Goal: Information Seeking & Learning: Check status

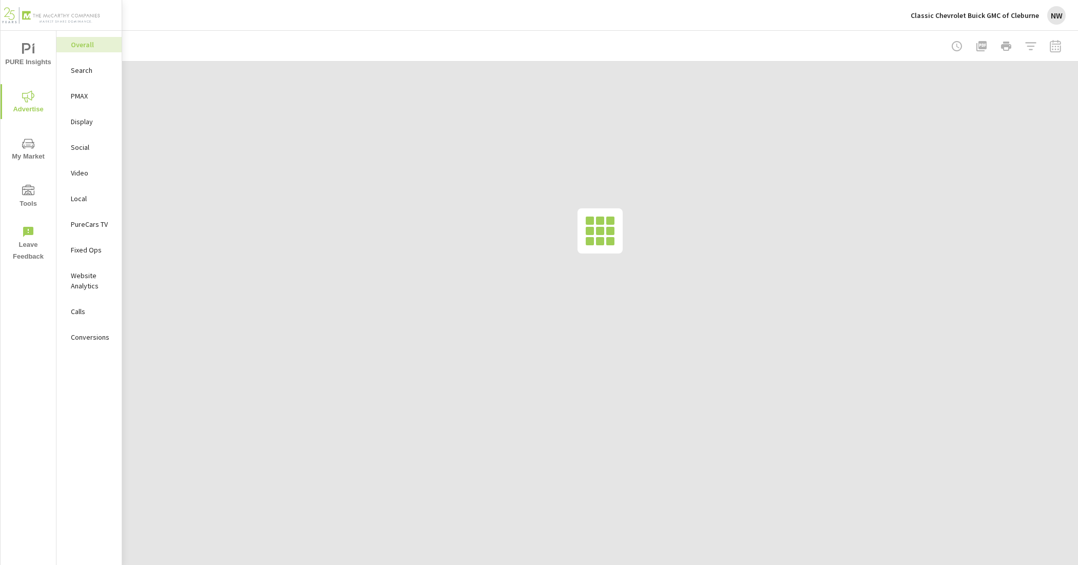
click at [1010, 14] on p "Classic Chevrolet Buick GMC of Cleburne" at bounding box center [975, 15] width 128 height 9
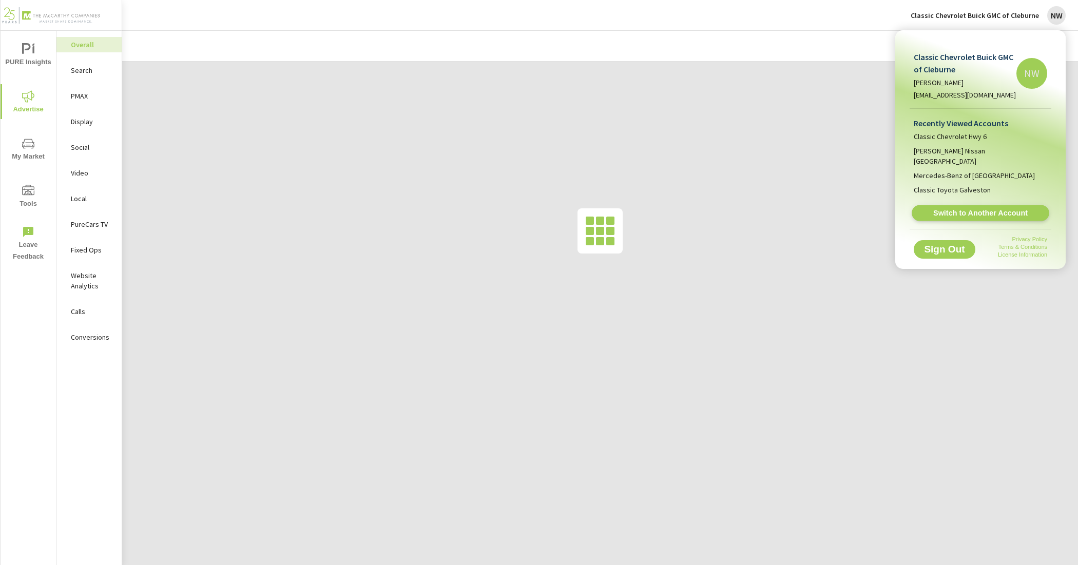
click at [1018, 208] on span "Switch to Another Account" at bounding box center [981, 213] width 126 height 10
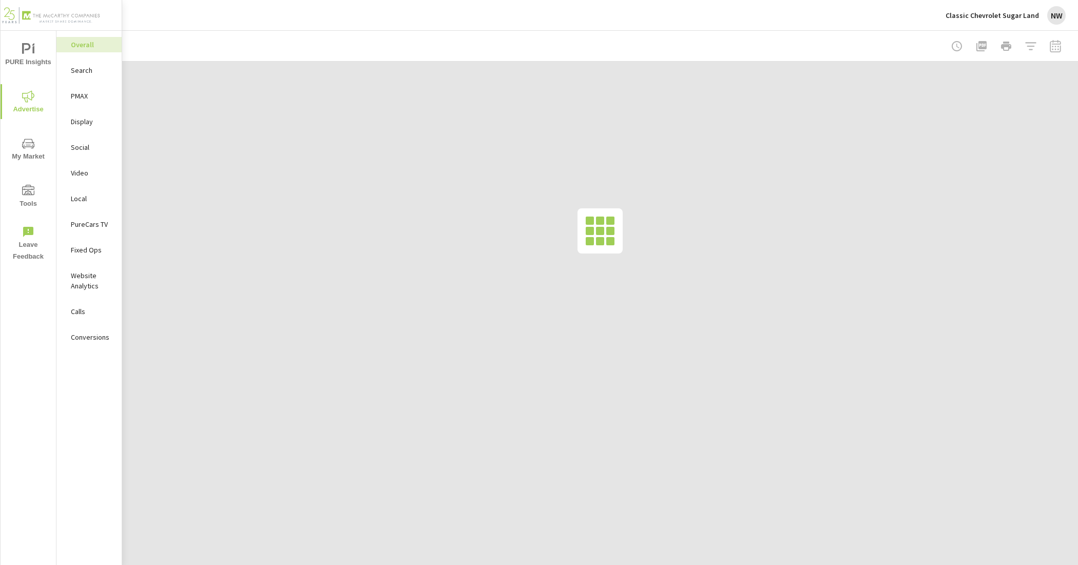
click at [487, 297] on div at bounding box center [600, 231] width 956 height 339
click at [80, 228] on p "PureCars TV" at bounding box center [92, 224] width 43 height 10
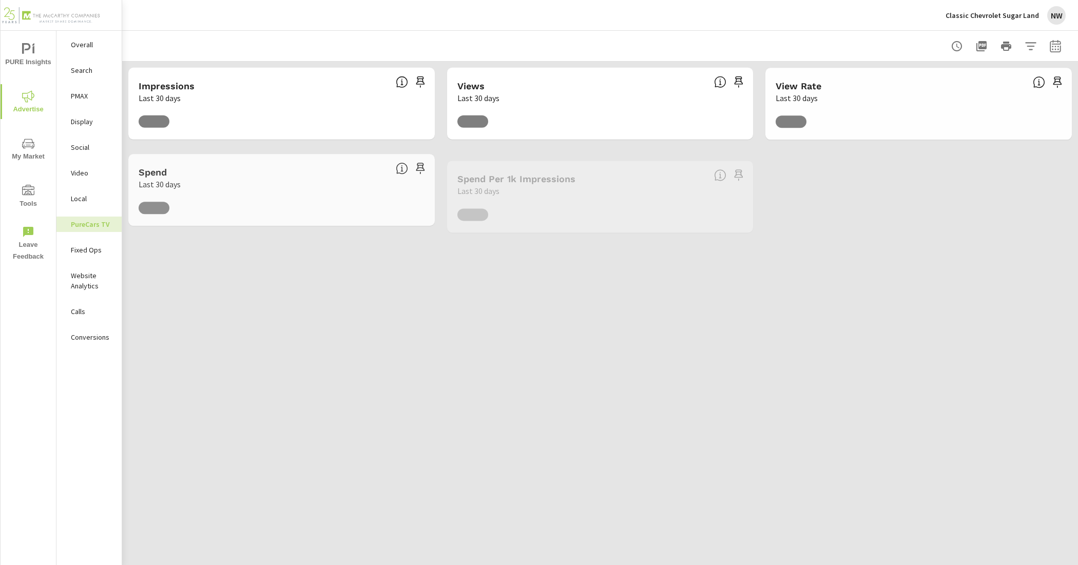
click at [1050, 44] on icon "button" at bounding box center [1055, 46] width 11 height 12
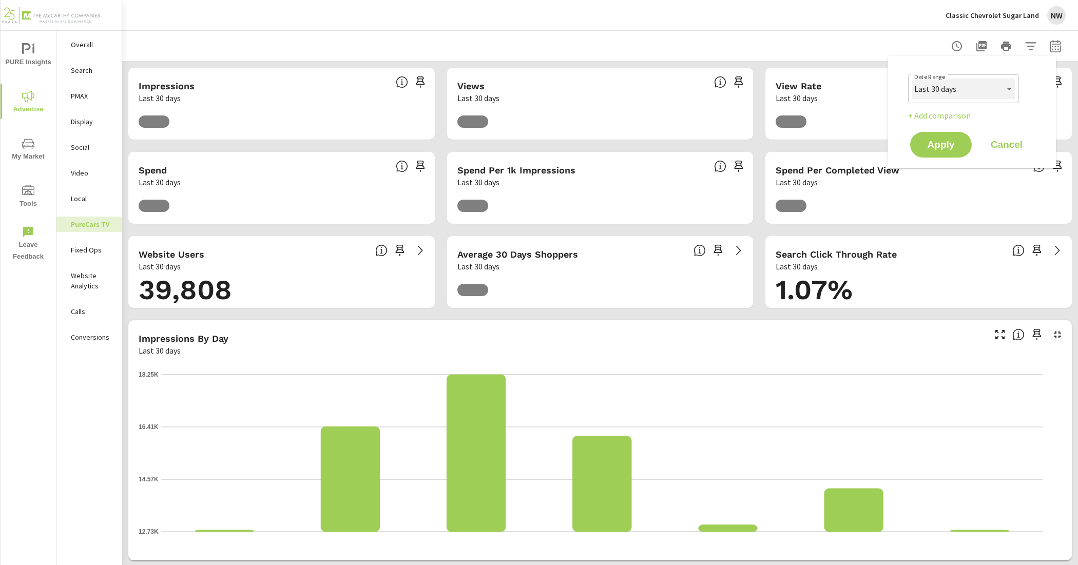
click at [975, 93] on select "Custom Yesterday Last week Last 7 days Last 14 days Last 30 days Last 45 days L…" at bounding box center [963, 89] width 103 height 21
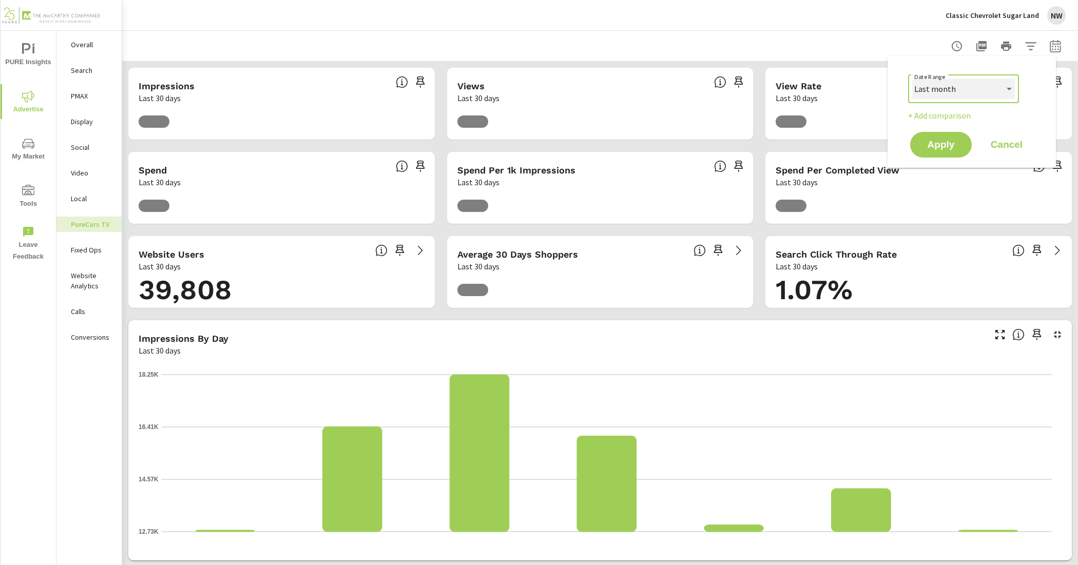
click at [912, 79] on select "Custom Yesterday Last week Last 7 days Last 14 days Last 30 days Last 45 days L…" at bounding box center [963, 89] width 103 height 21
select select "Last month"
click at [954, 140] on span "Apply" at bounding box center [941, 145] width 42 height 10
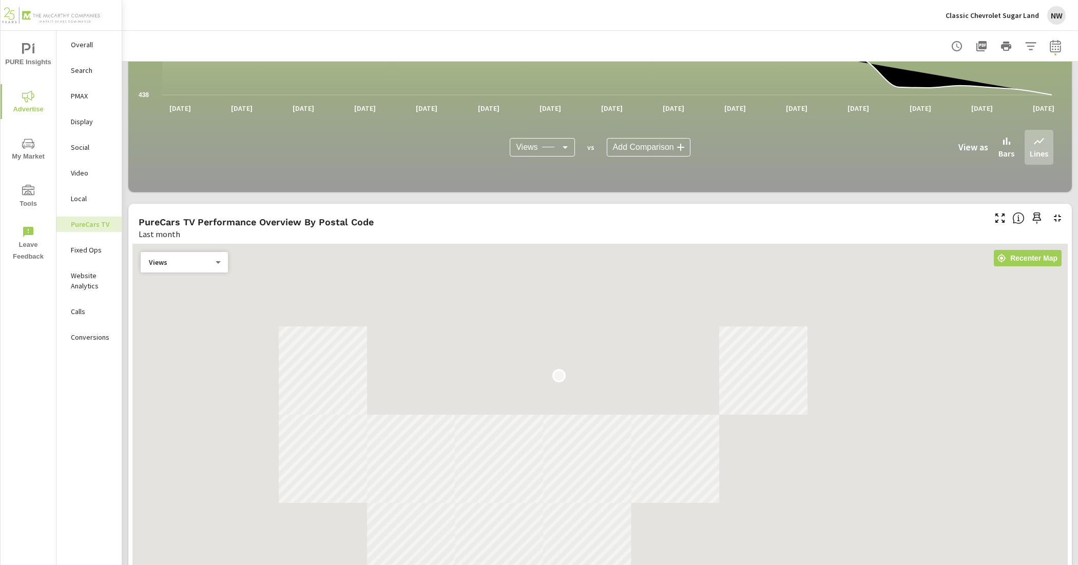
scroll to position [963, 0]
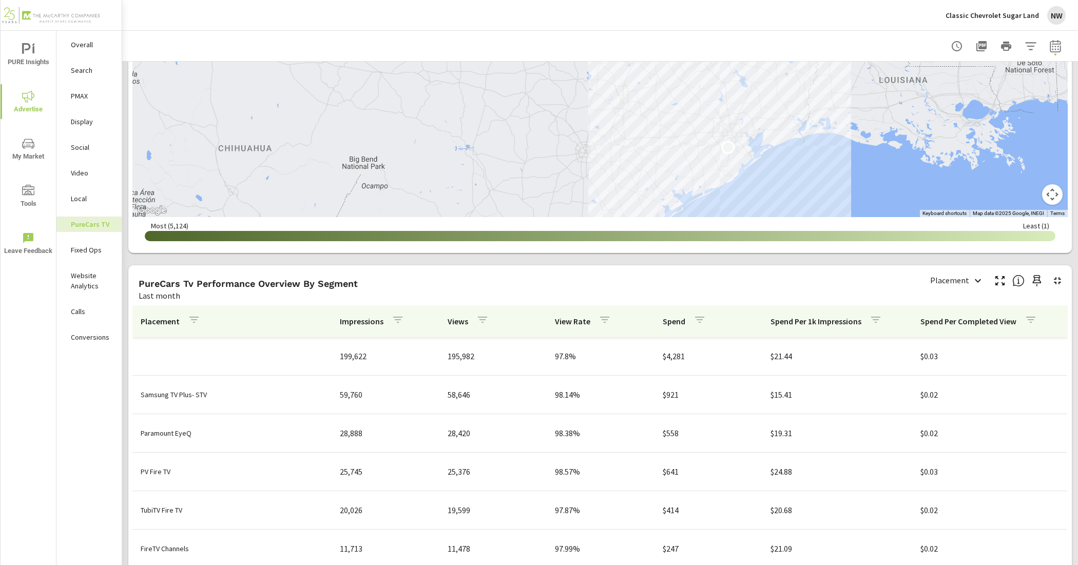
scroll to position [1219, 0]
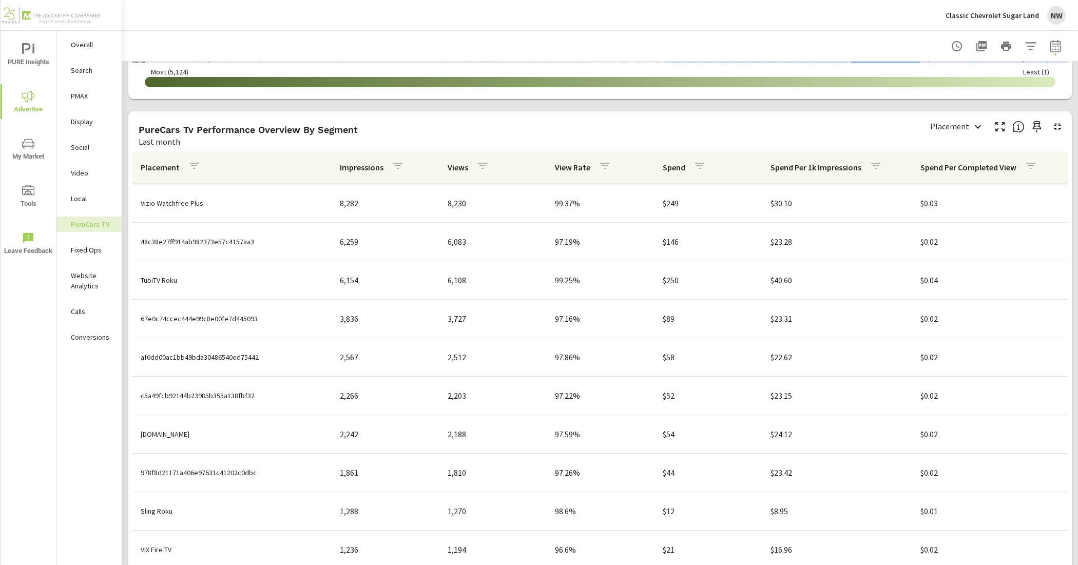
scroll to position [257, 0]
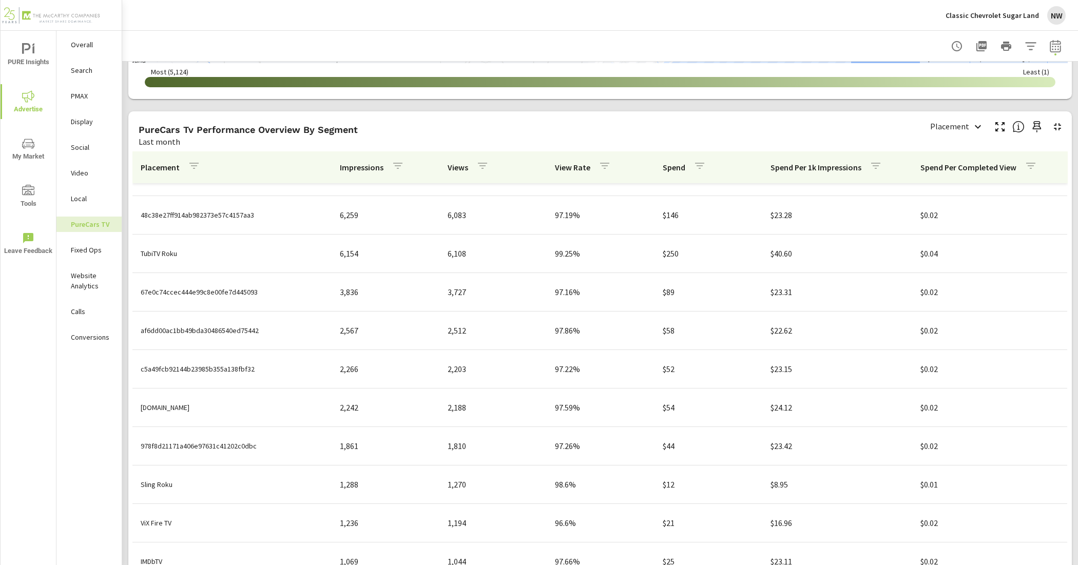
click at [976, 45] on icon "button" at bounding box center [982, 46] width 12 height 12
click at [757, 22] on div "Classic Chevrolet Sugar Land NW" at bounding box center [600, 15] width 931 height 30
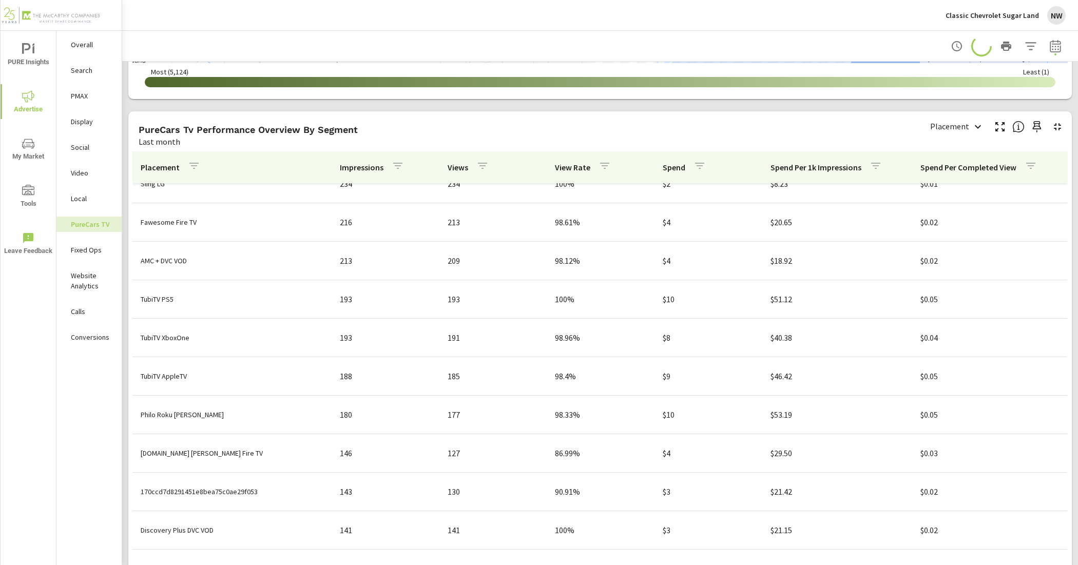
scroll to position [1476, 0]
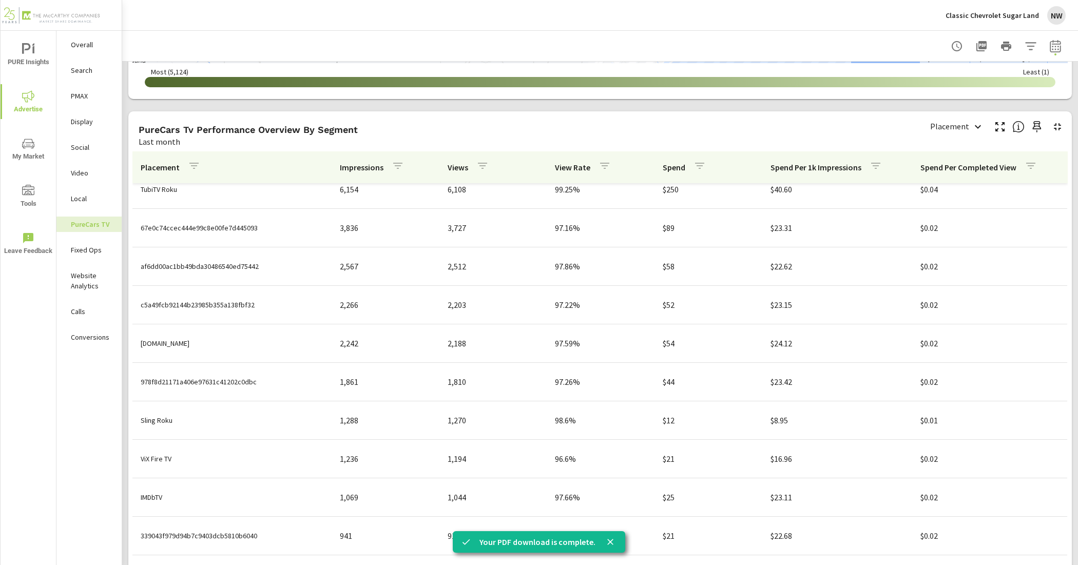
scroll to position [4, 0]
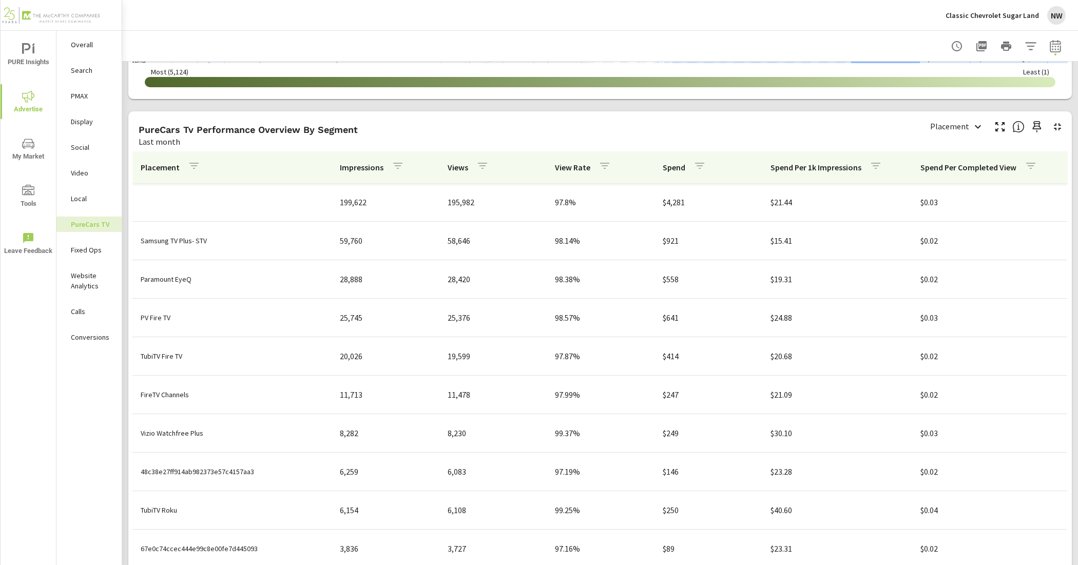
scroll to position [899, 0]
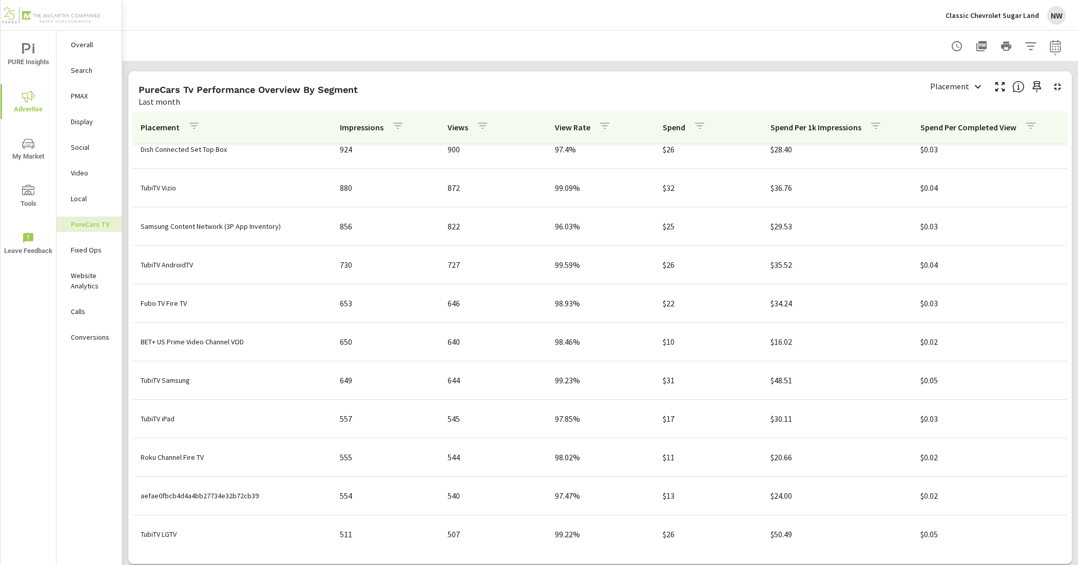
scroll to position [1264, 0]
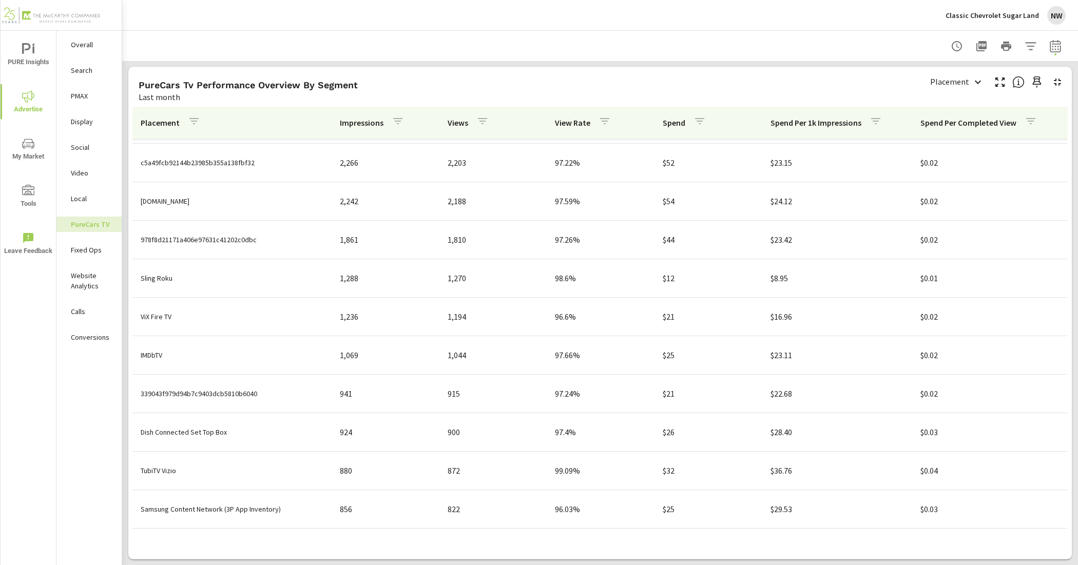
scroll to position [385, 0]
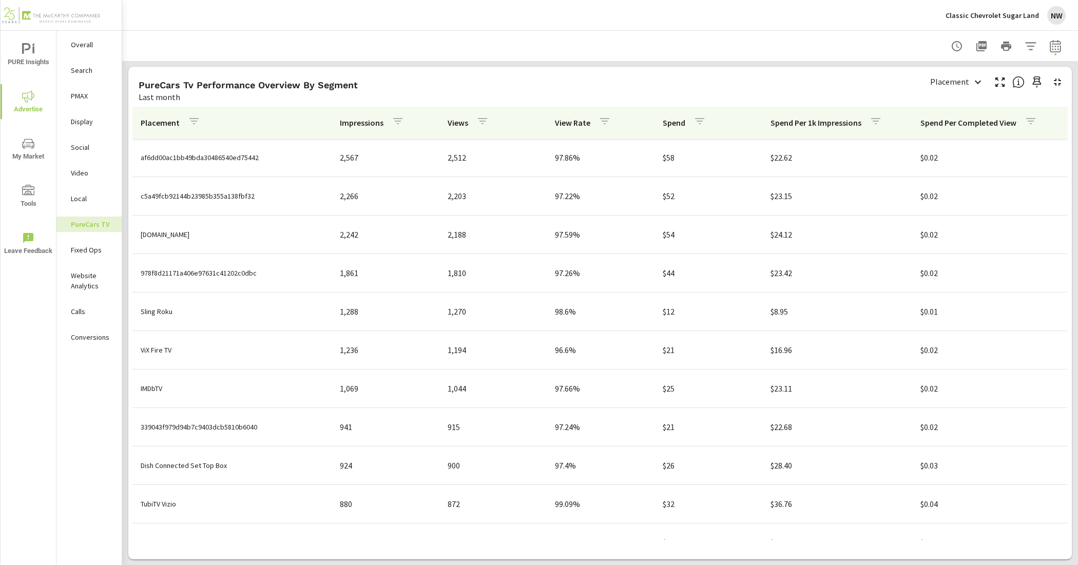
click at [358, 124] on p "Impressions" at bounding box center [362, 123] width 44 height 10
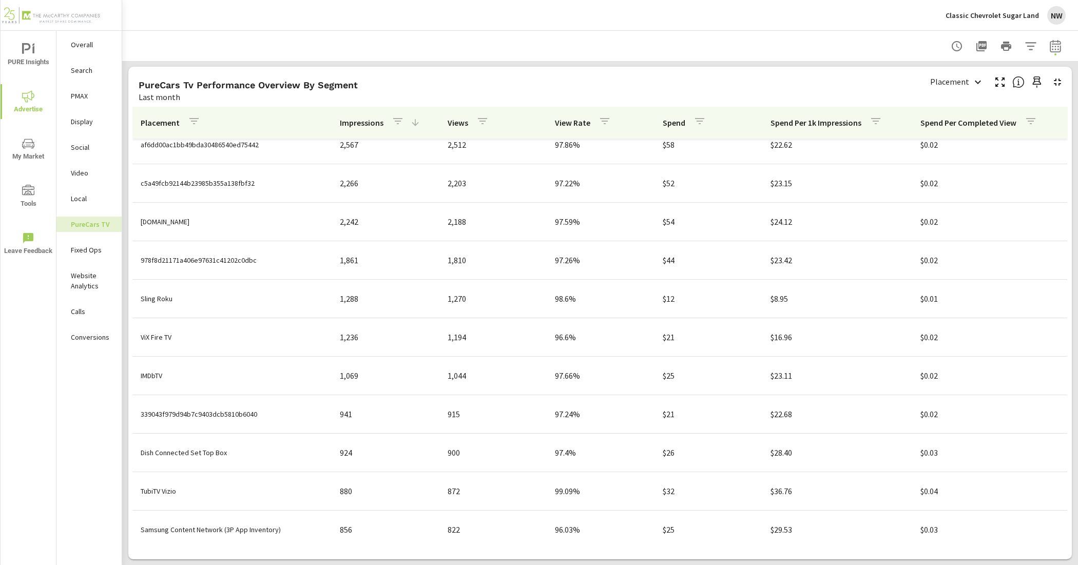
scroll to position [385, 0]
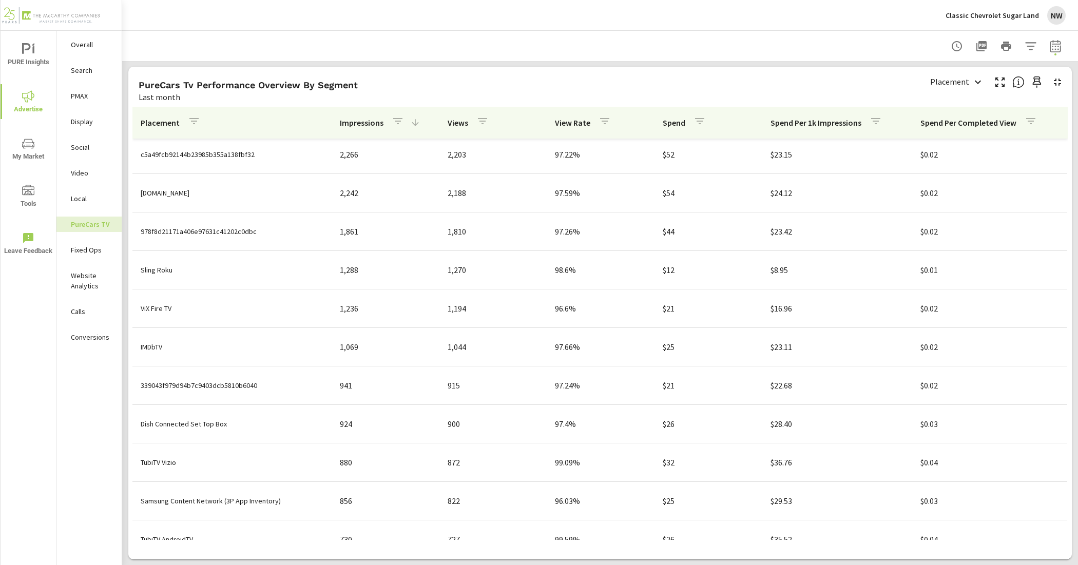
scroll to position [449, 0]
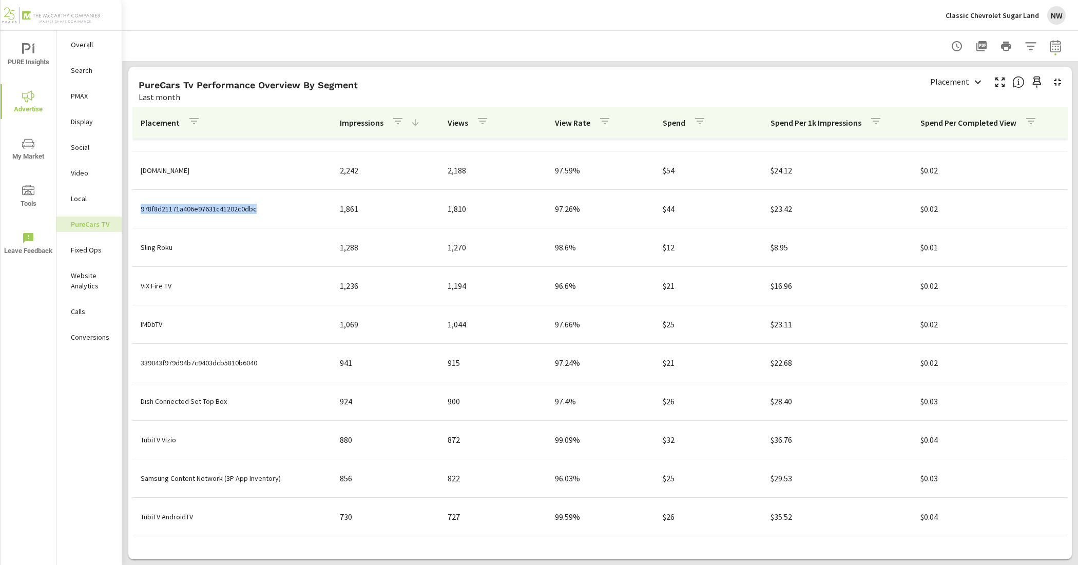
drag, startPoint x: 260, startPoint y: 215, endPoint x: 140, endPoint y: 212, distance: 120.2
click at [140, 212] on td "978f8d21171a406e97631c41202c0dbc" at bounding box center [231, 209] width 199 height 27
copy p "978f8d21171a406e97631c41202c0dbc"
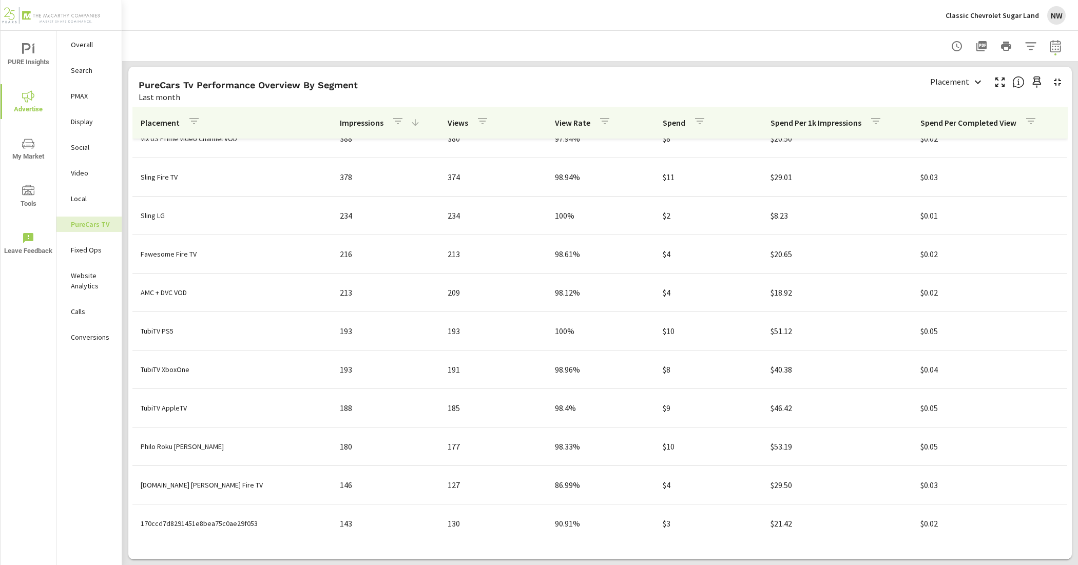
scroll to position [1412, 0]
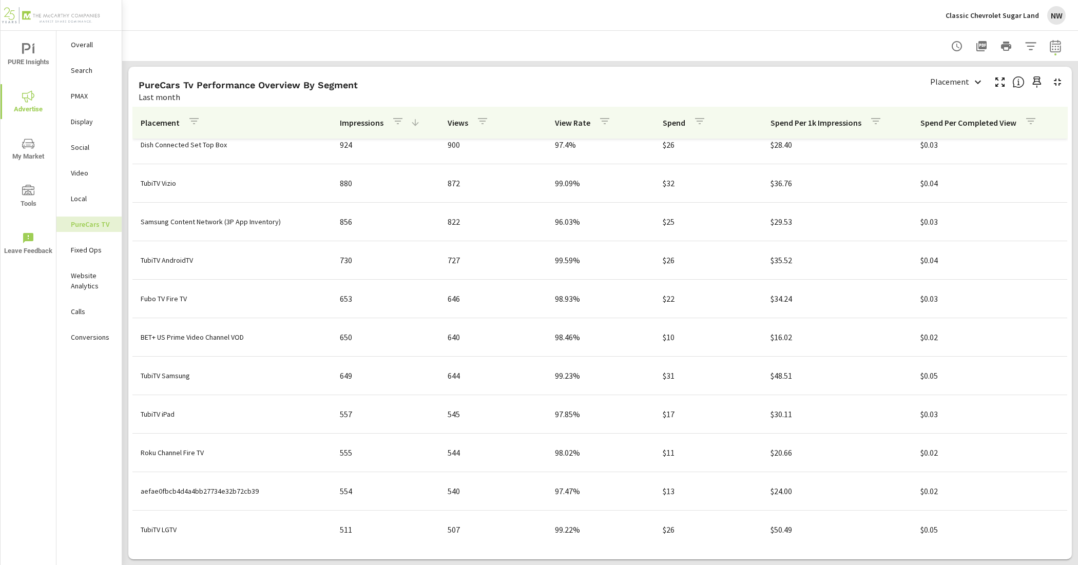
scroll to position [321, 0]
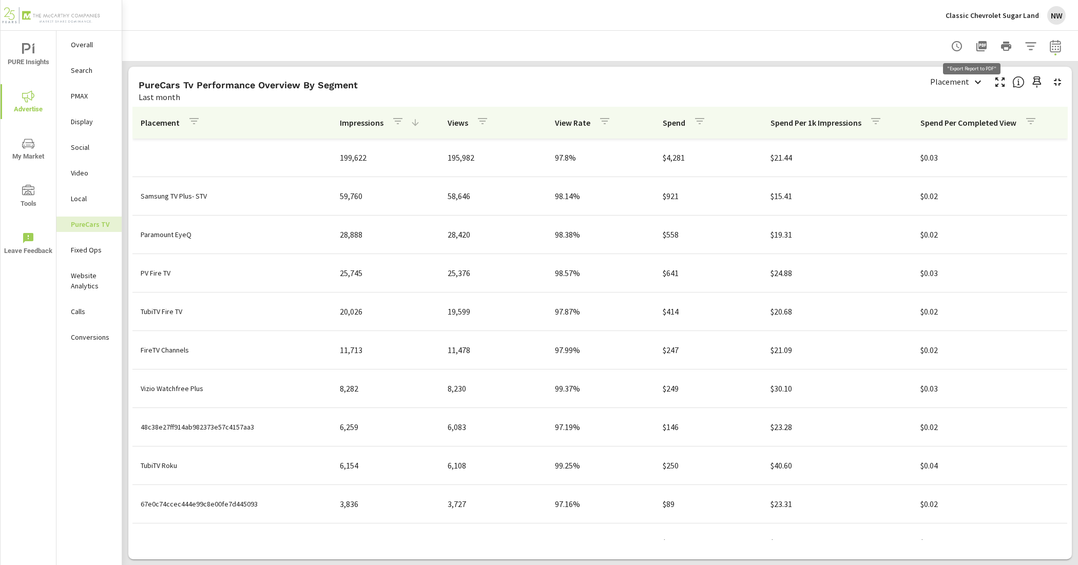
click at [976, 40] on icon "button" at bounding box center [982, 46] width 12 height 12
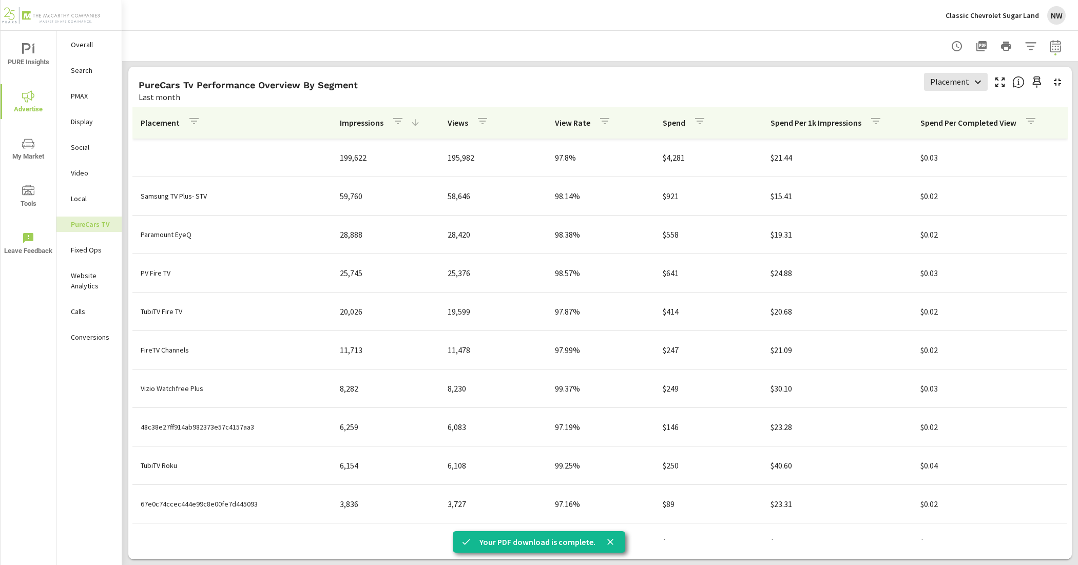
click at [923, 78] on body "PURE Insights Advertise My Market Tools Leave Feedback Overall Search PMAX Disp…" at bounding box center [539, 282] width 1078 height 565
click at [923, 78] on div at bounding box center [539, 282] width 1078 height 565
click at [807, 88] on div "PureCars Tv Performance Overview By Segment" at bounding box center [527, 85] width 777 height 12
click at [200, 120] on button "button" at bounding box center [194, 123] width 21 height 24
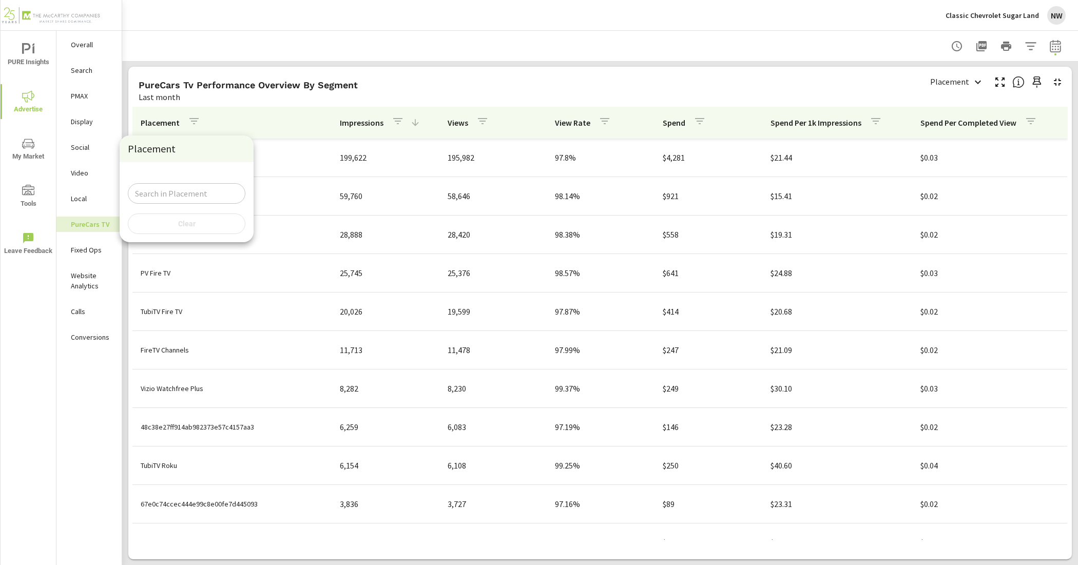
click at [265, 128] on div at bounding box center [539, 282] width 1078 height 565
click at [196, 86] on h5 "PureCars Tv Performance Overview By Segment" at bounding box center [248, 85] width 219 height 11
drag, startPoint x: 176, startPoint y: 88, endPoint x: 180, endPoint y: 85, distance: 5.9
click at [176, 88] on h5 "PureCars Tv Performance Overview By Segment" at bounding box center [248, 85] width 219 height 11
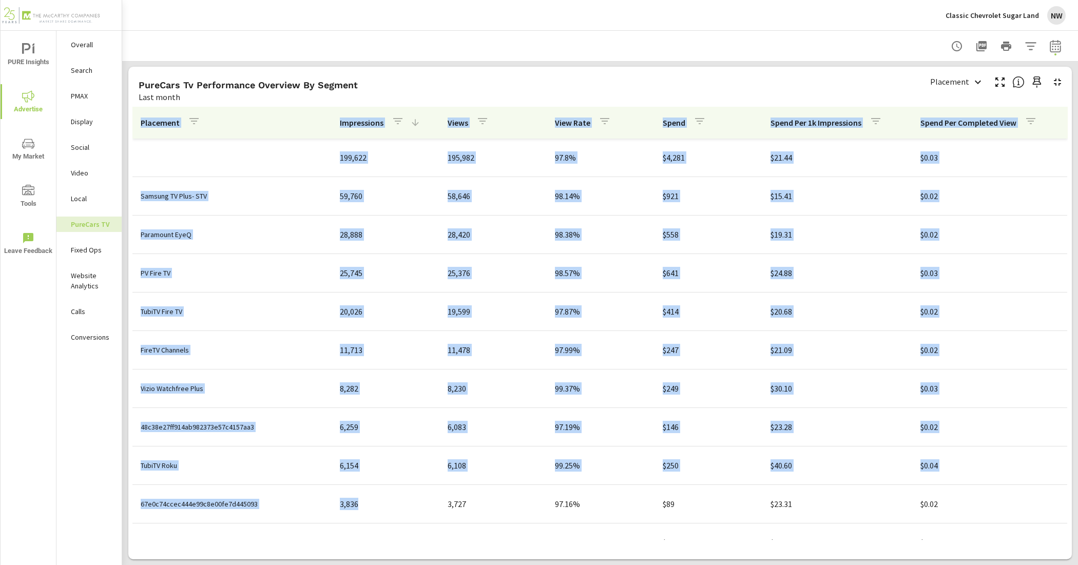
drag, startPoint x: 136, startPoint y: 67, endPoint x: 391, endPoint y: 500, distance: 502.2
click at [391, 500] on div "PureCars Tv Performance Overview By Segment Last month Placement Placement Plac…" at bounding box center [600, 313] width 944 height 493
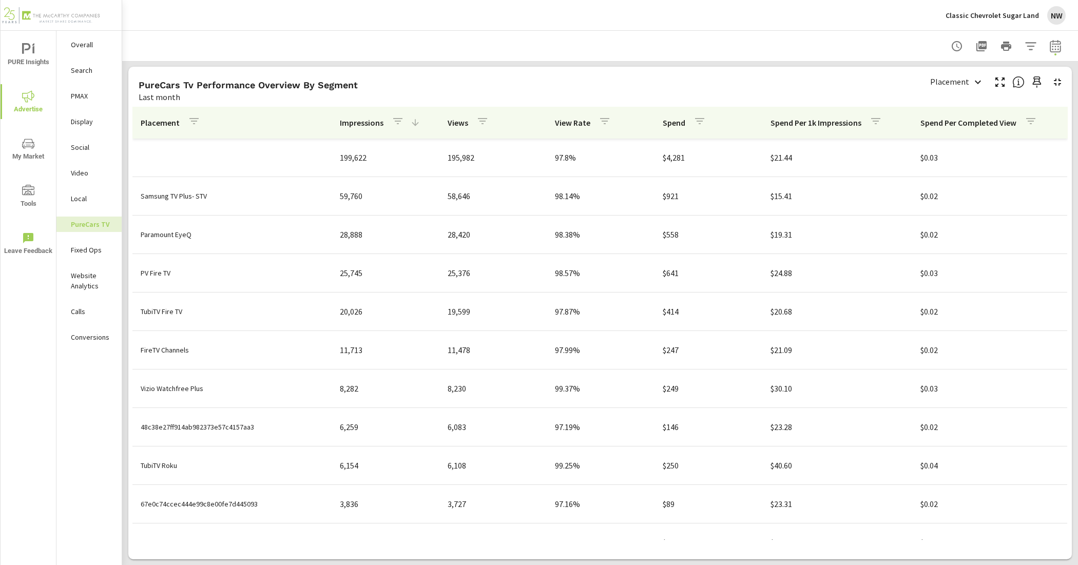
click at [398, 533] on td "2,567" at bounding box center [386, 542] width 108 height 29
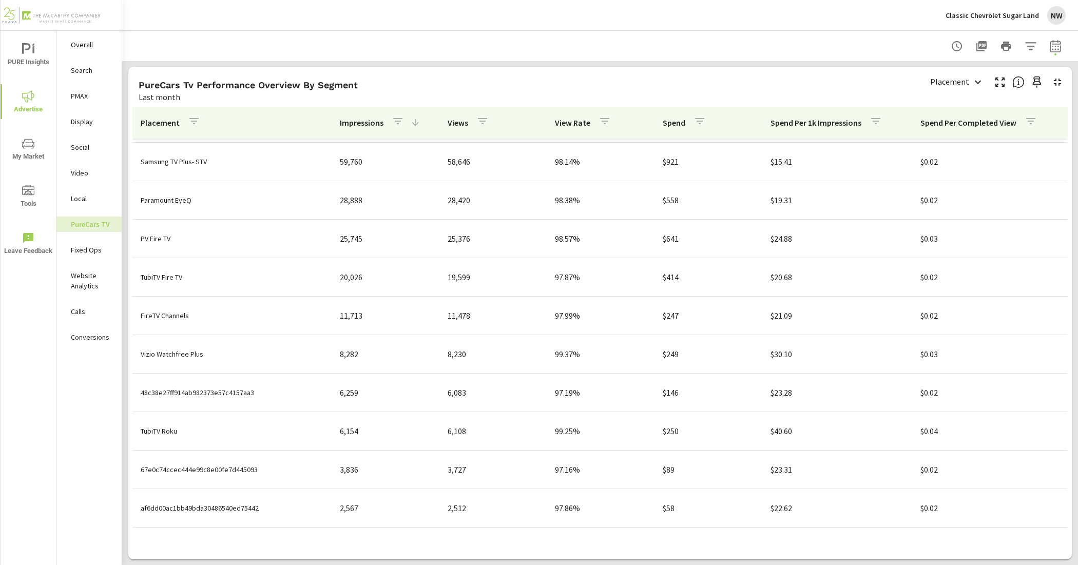
scroll to position [64, 0]
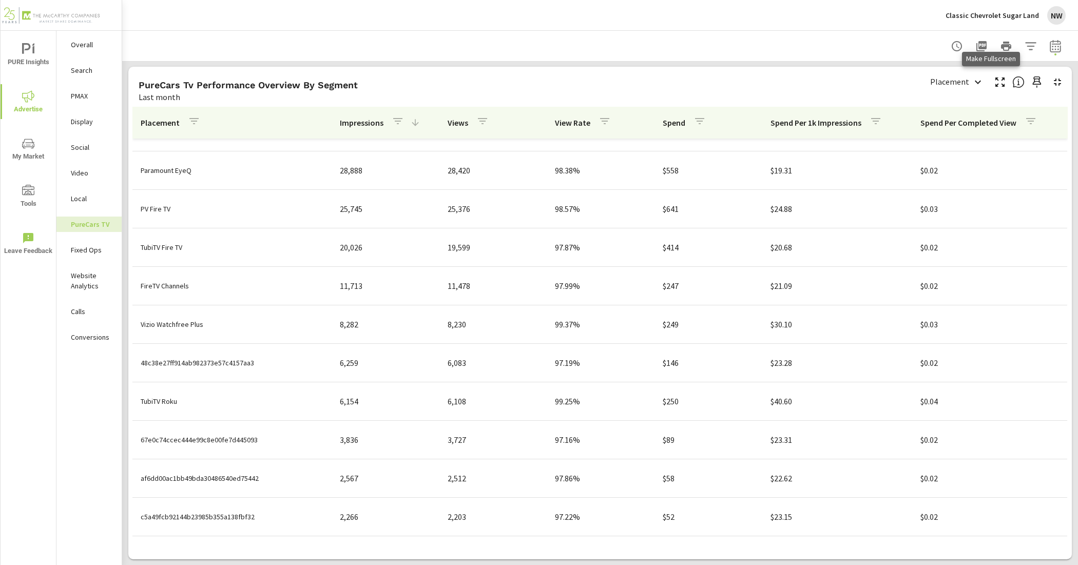
click at [996, 81] on icon "button" at bounding box center [1000, 82] width 12 height 12
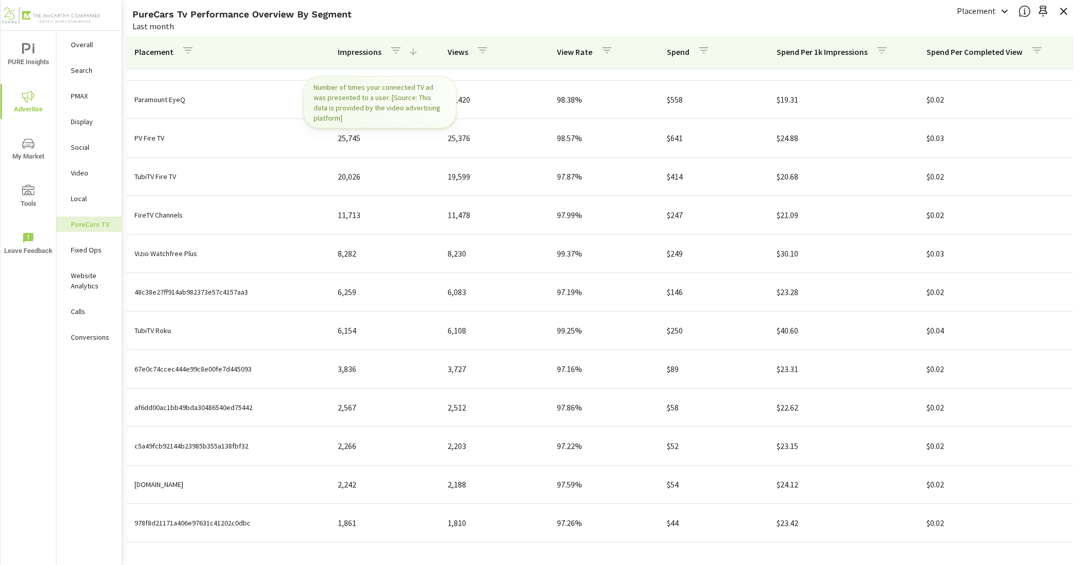
click at [408, 55] on icon at bounding box center [413, 52] width 10 height 10
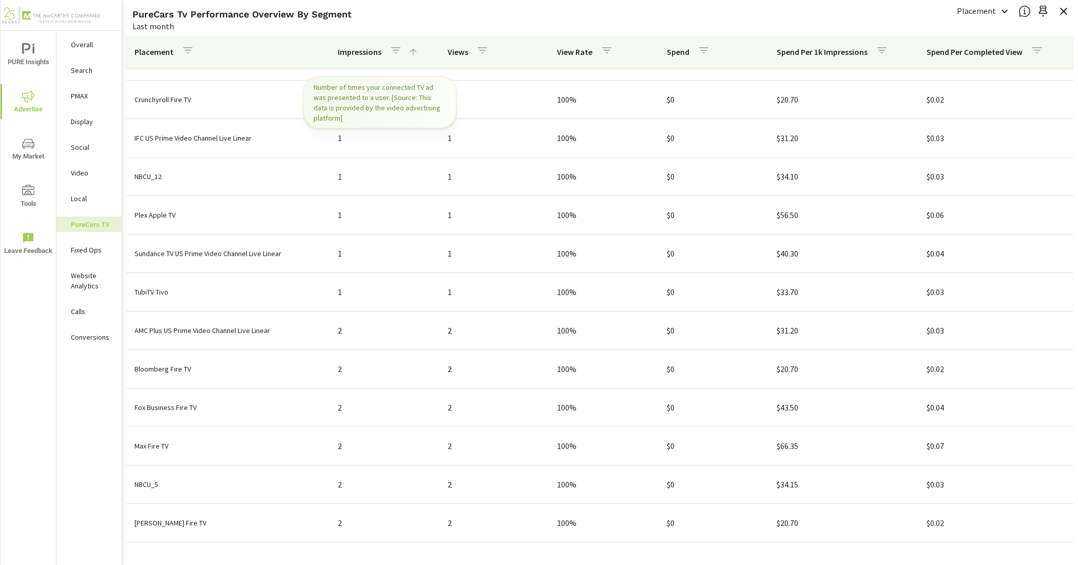
click at [408, 55] on icon at bounding box center [413, 52] width 10 height 10
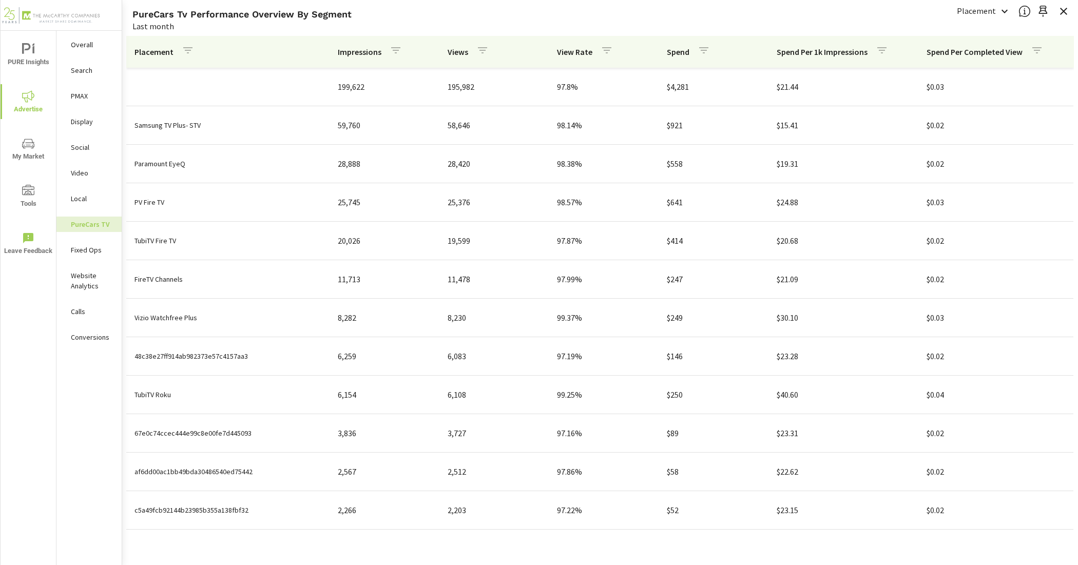
click at [450, 25] on div "Last month" at bounding box center [537, 26] width 810 height 12
click at [404, 51] on th "Impressions" at bounding box center [385, 52] width 110 height 32
click at [390, 55] on icon "button" at bounding box center [396, 50] width 12 height 12
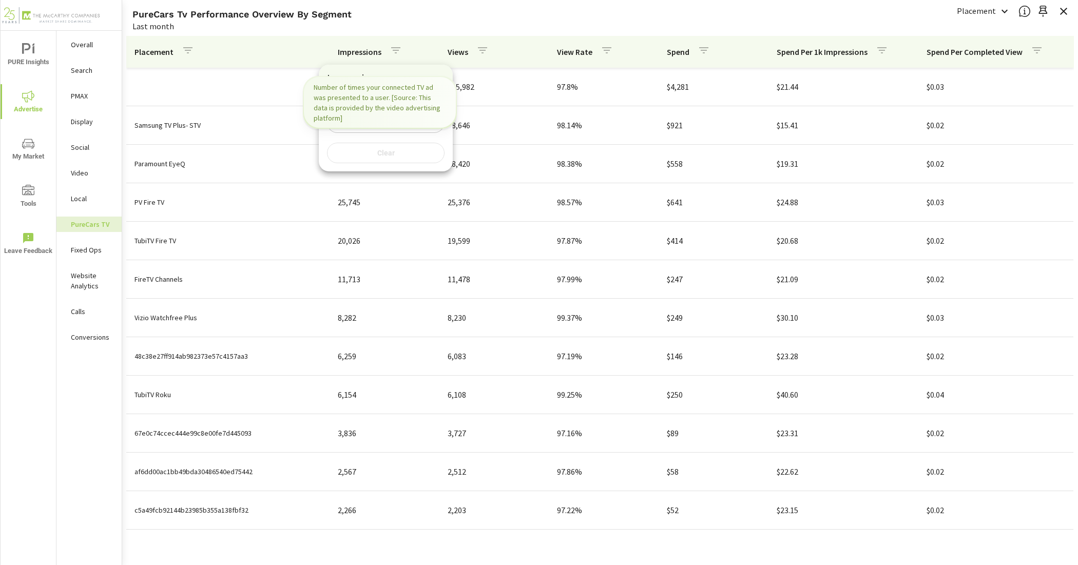
click at [427, 35] on div at bounding box center [539, 282] width 1078 height 565
click at [358, 56] on p "Impressions" at bounding box center [360, 52] width 44 height 10
click at [353, 52] on p "Impressions" at bounding box center [360, 52] width 44 height 10
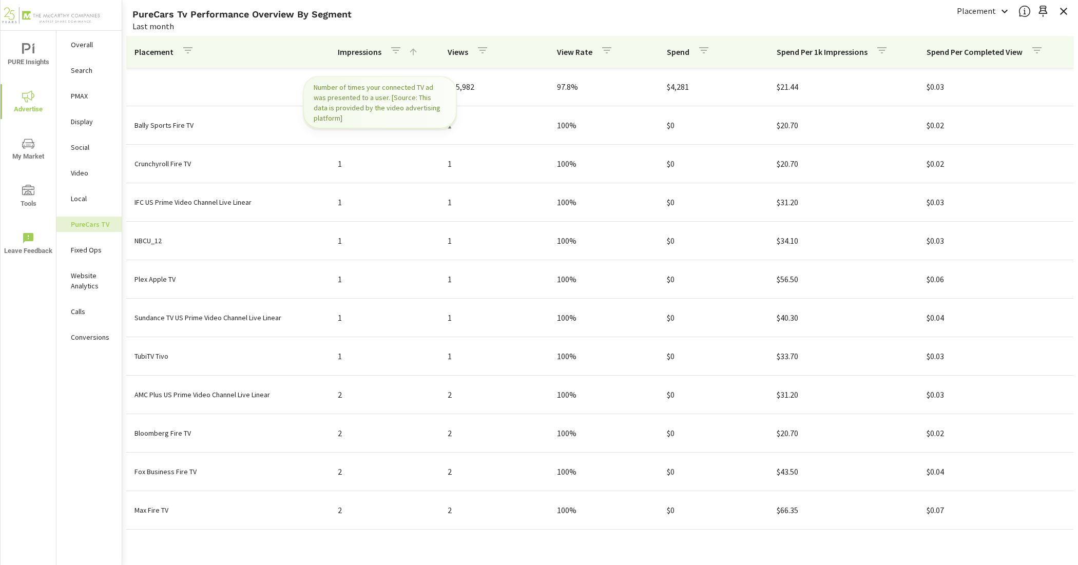
click at [353, 52] on p "Impressions" at bounding box center [360, 52] width 44 height 10
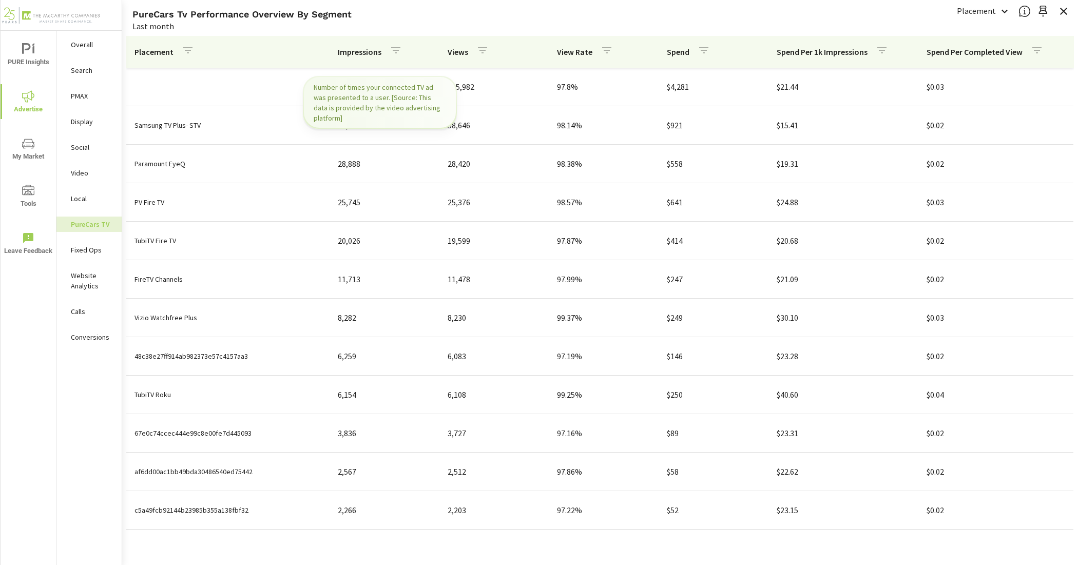
click at [410, 54] on th "Impressions" at bounding box center [385, 52] width 110 height 32
click at [357, 50] on p "Impressions" at bounding box center [360, 52] width 44 height 10
